Goal: Task Accomplishment & Management: Manage account settings

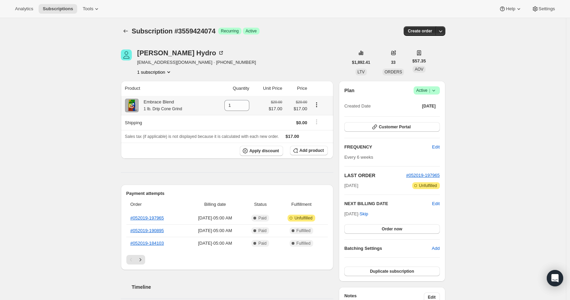
click at [318, 103] on icon "Product actions" at bounding box center [316, 104] width 7 height 7
click at [323, 64] on div "Megan Hydro meganhydro@gmail.com · +14846292311 1 subscription" at bounding box center [234, 62] width 227 height 26
click at [306, 152] on span "Add product" at bounding box center [311, 150] width 24 height 5
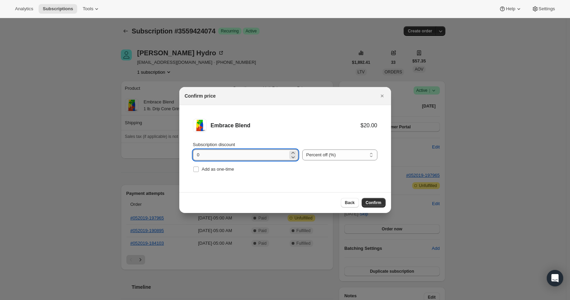
click at [245, 156] on input "0" at bounding box center [240, 154] width 95 height 11
type input "10"
click at [374, 202] on span "Confirm" at bounding box center [374, 202] width 16 height 5
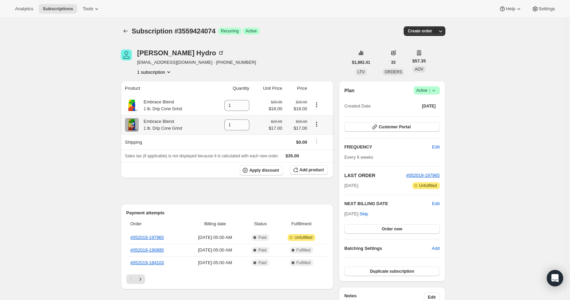
click at [317, 124] on icon "Product actions" at bounding box center [316, 124] width 7 height 7
click at [245, 128] on icon at bounding box center [243, 127] width 3 height 2
type input "0"
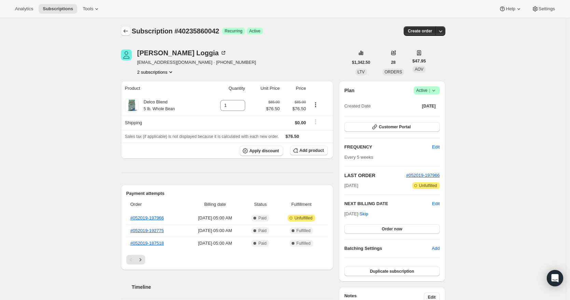
click at [127, 31] on icon "Subscriptions" at bounding box center [125, 31] width 7 height 7
